Goal: Task Accomplishment & Management: Use online tool/utility

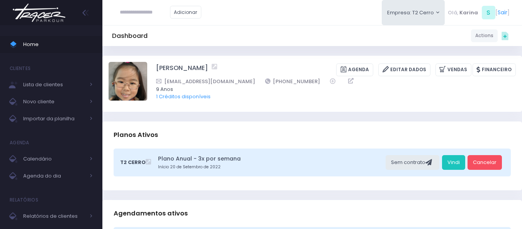
click at [40, 12] on img at bounding box center [39, 12] width 59 height 27
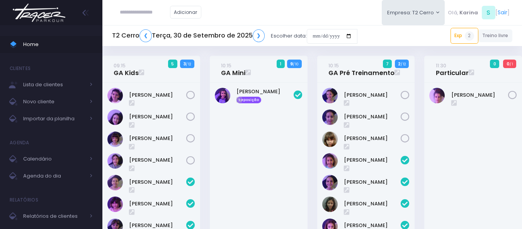
click at [405, 94] on icon at bounding box center [405, 95] width 9 height 9
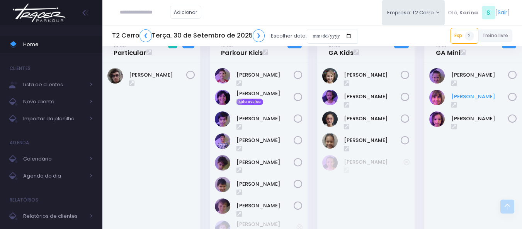
scroll to position [271, 0]
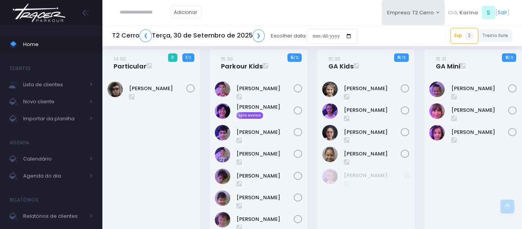
click at [262, 17] on div "Adicionar Empresa: T2 Cerro T1 Faria T2 Cerro T3 Santana T4 Pompeia" at bounding box center [312, 12] width 420 height 25
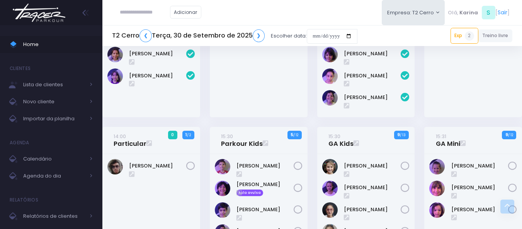
scroll to position [0, 0]
